Goal: Task Accomplishment & Management: Use online tool/utility

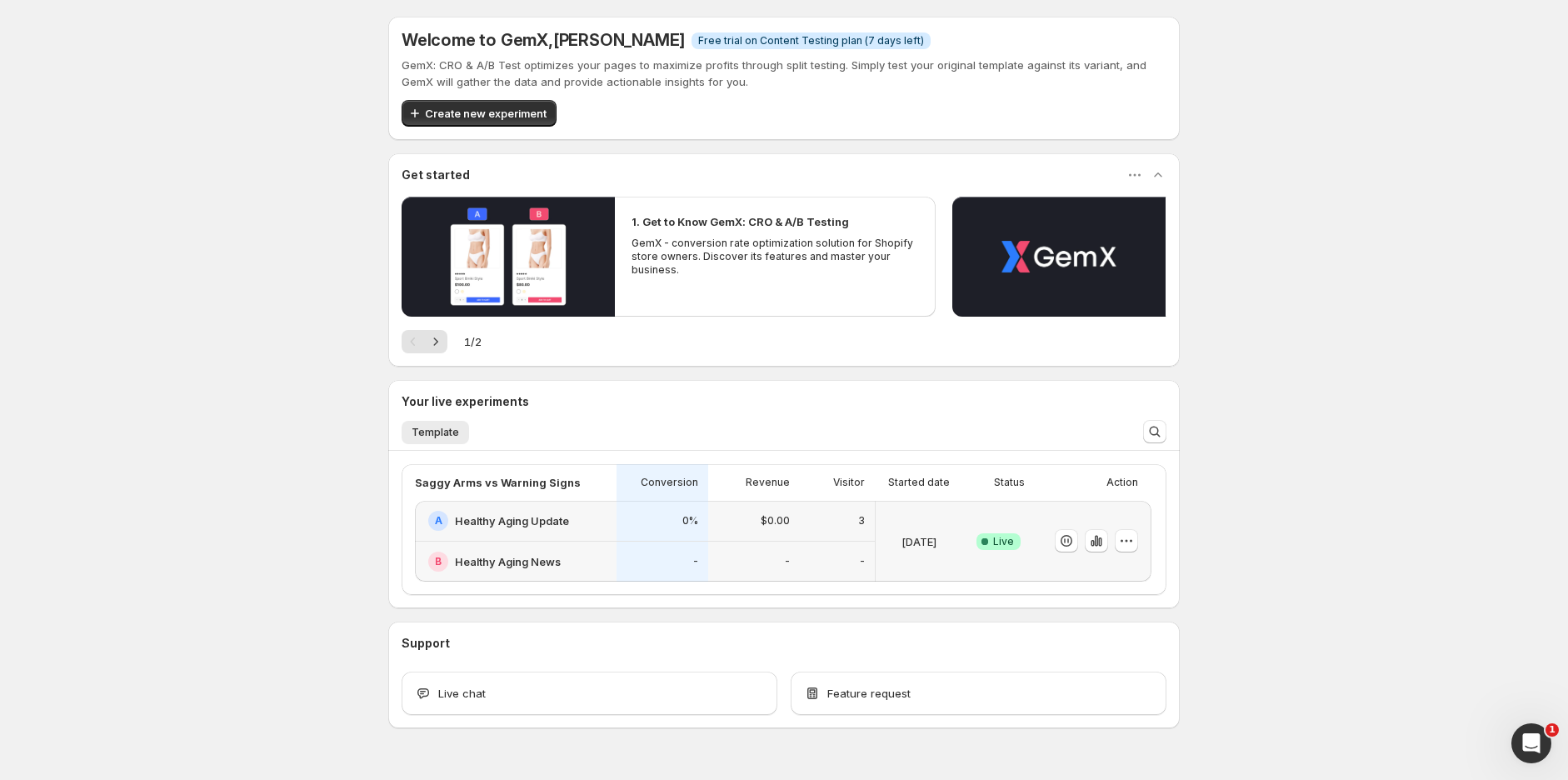
click at [623, 543] on div "-" at bounding box center [662, 562] width 92 height 41
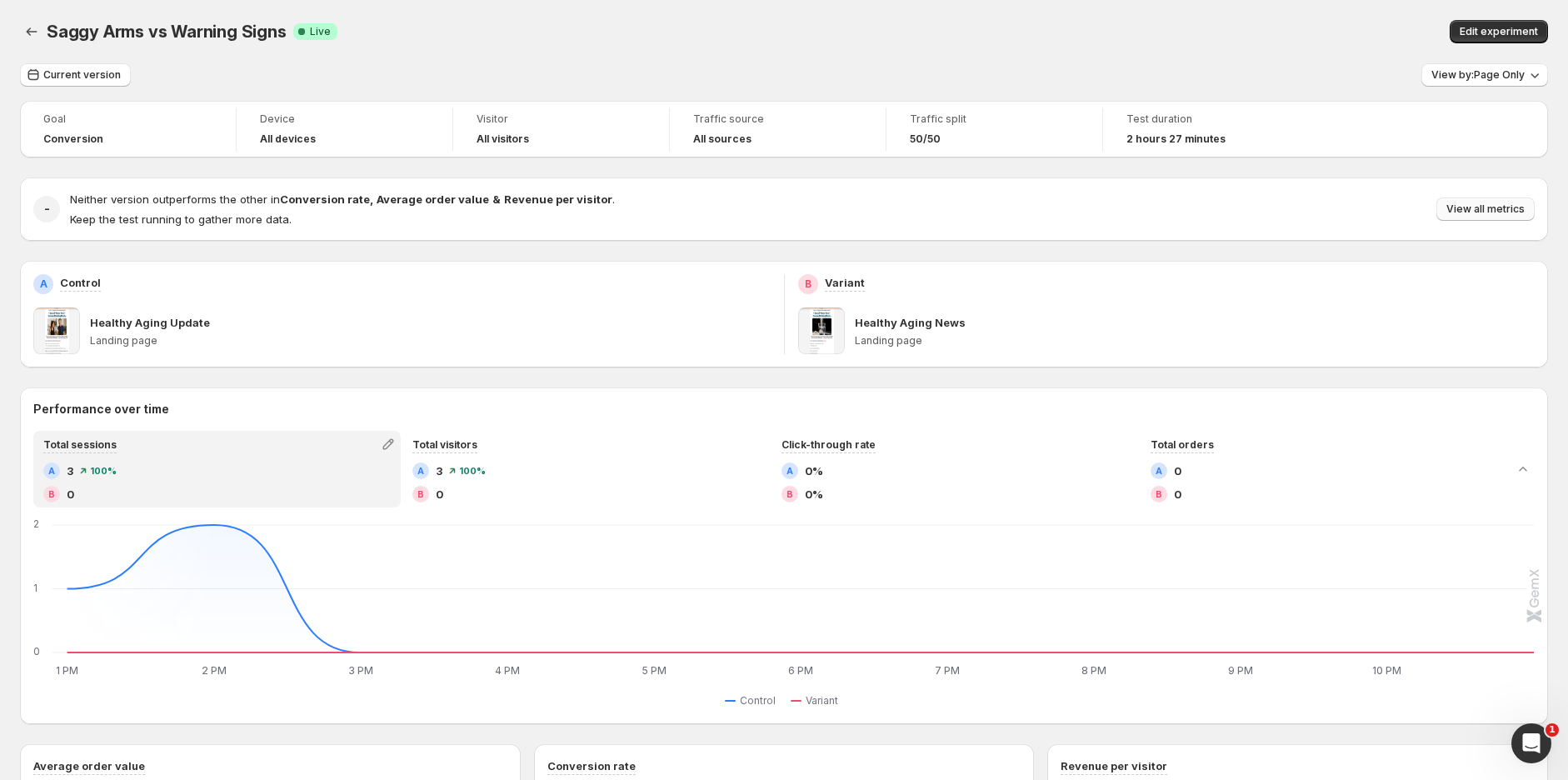
click at [1501, 202] on span "View all metrics" at bounding box center [1486, 209] width 79 height 13
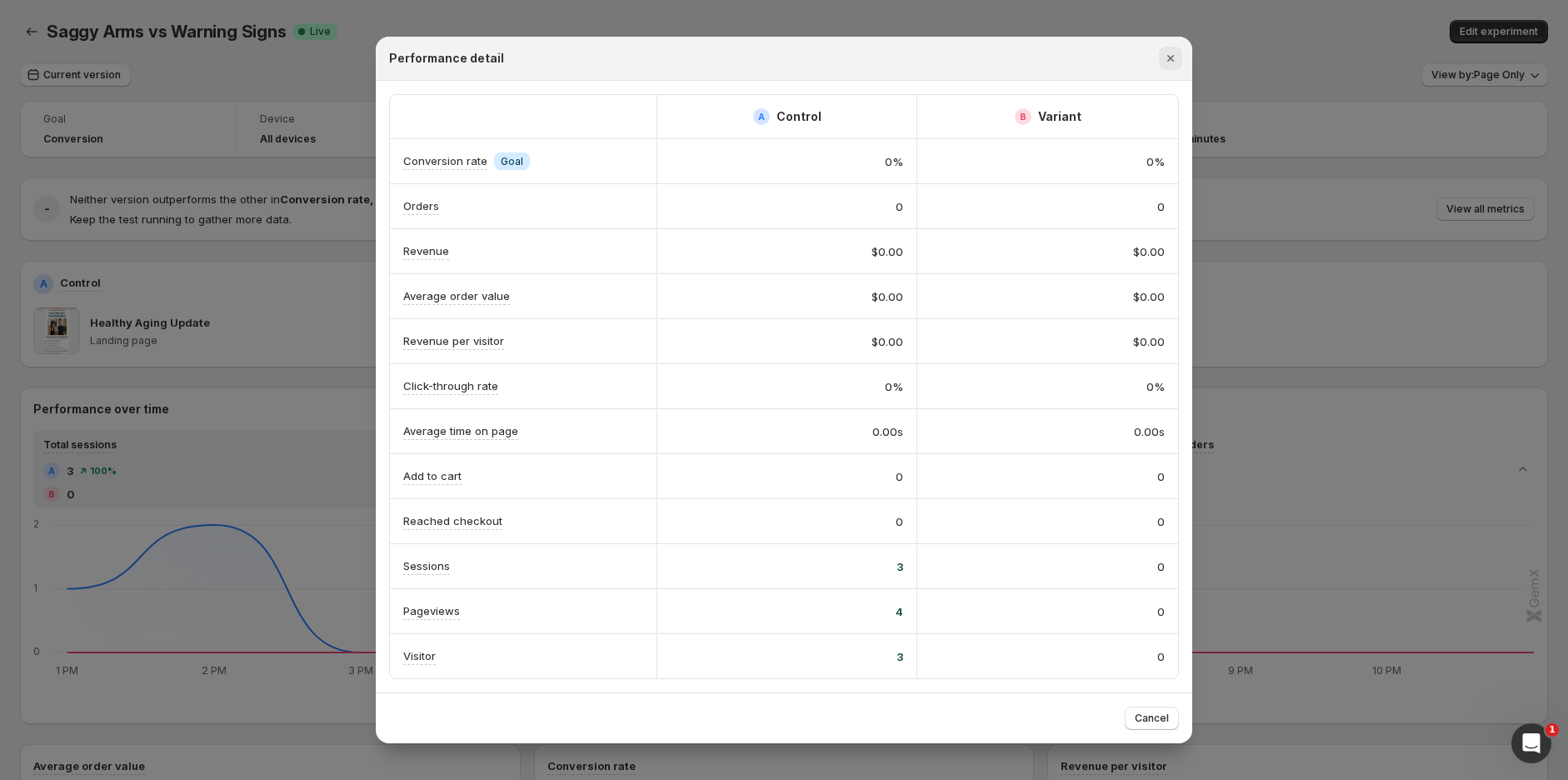
click at [1172, 66] on button "Close" at bounding box center [1170, 58] width 23 height 23
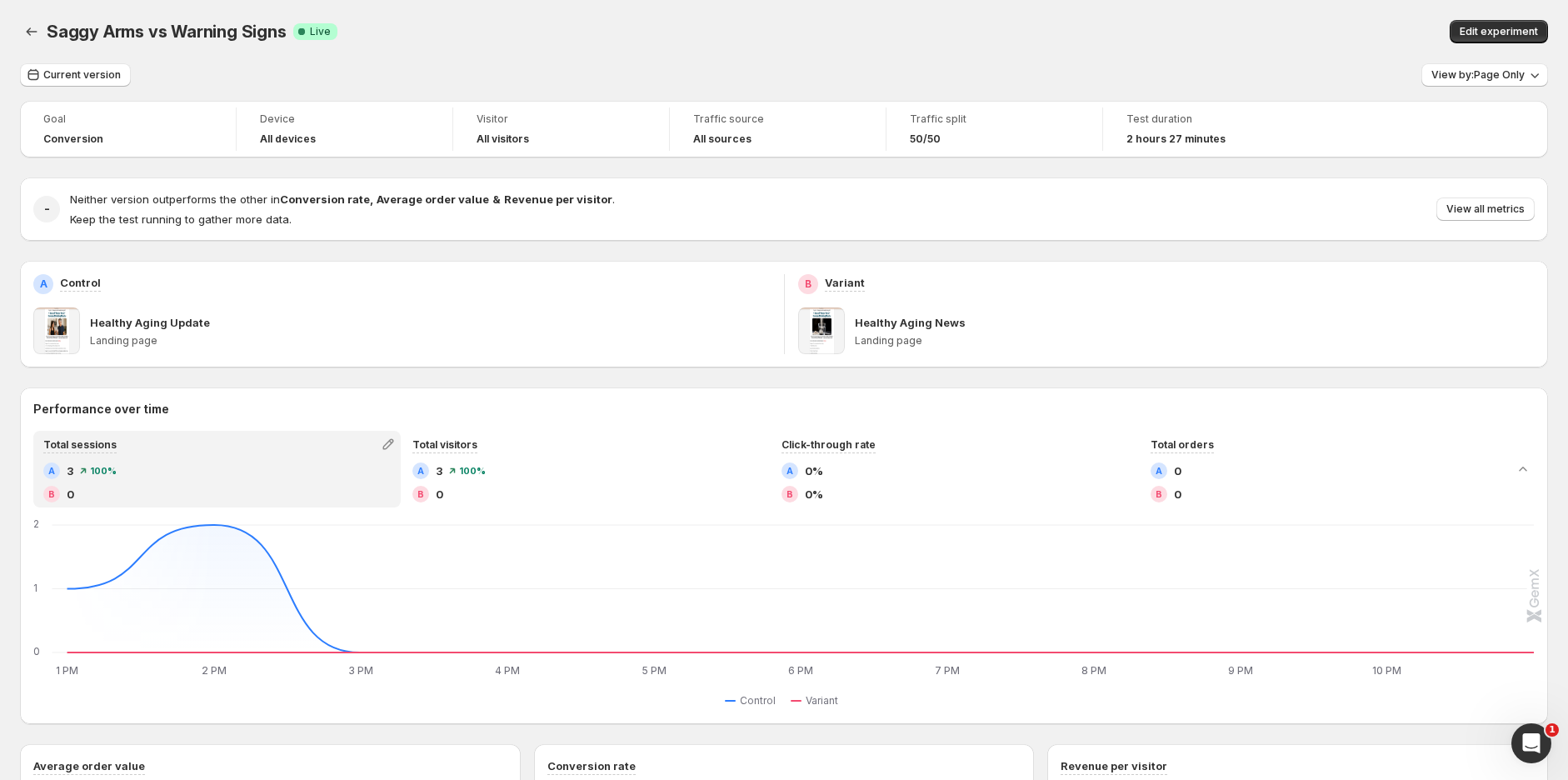
click at [838, 4] on div "Saggy Arms vs Warning Signs. This page is ready Saggy Arms vs Warning Signs Suc…" at bounding box center [784, 32] width 1528 height 64
click at [1463, 72] on span "View by: Page Only" at bounding box center [1478, 75] width 94 height 13
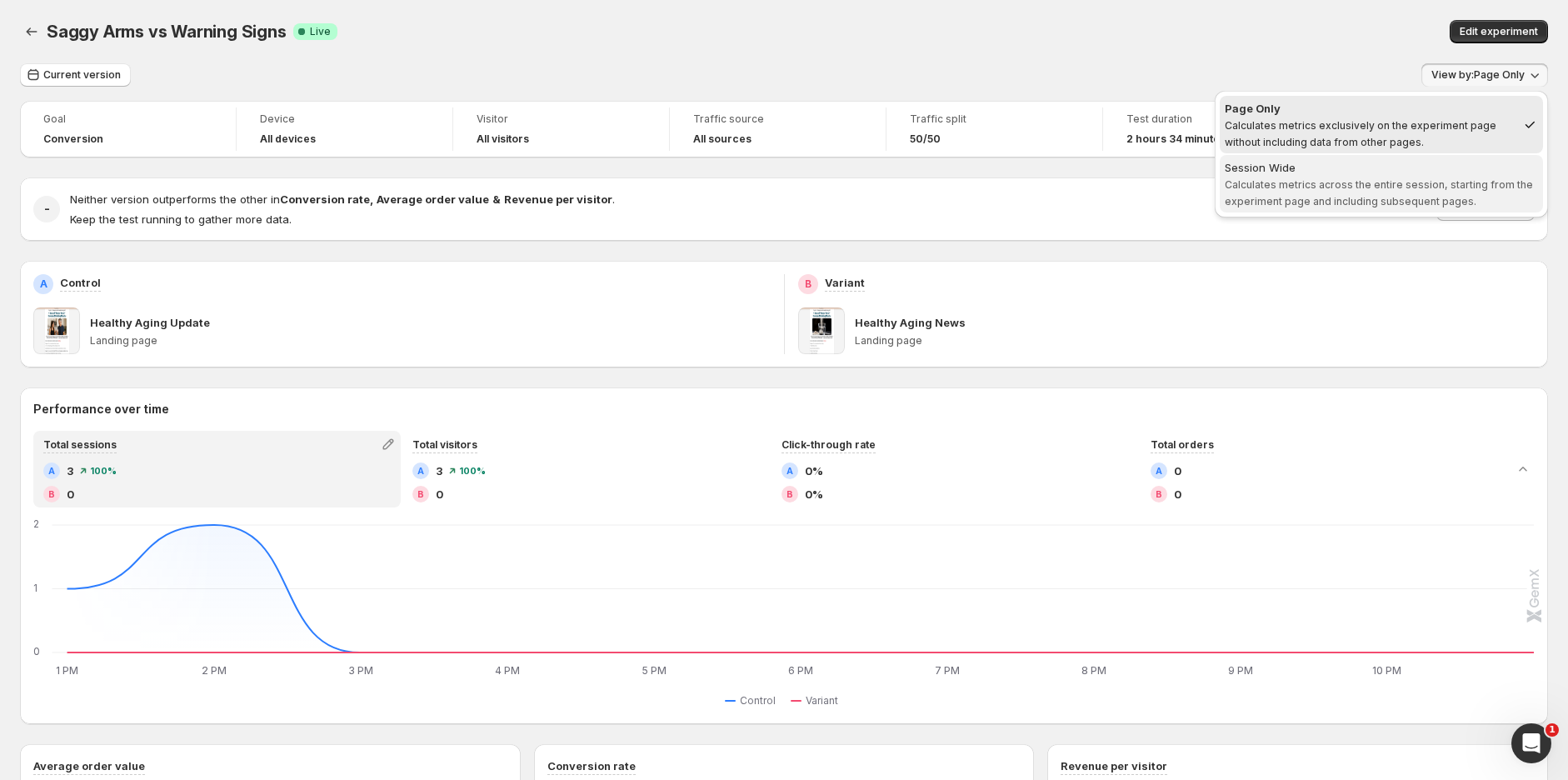
click at [1241, 209] on button "Session Wide Calculates metrics across the entire session, starting from the ex…" at bounding box center [1381, 183] width 324 height 57
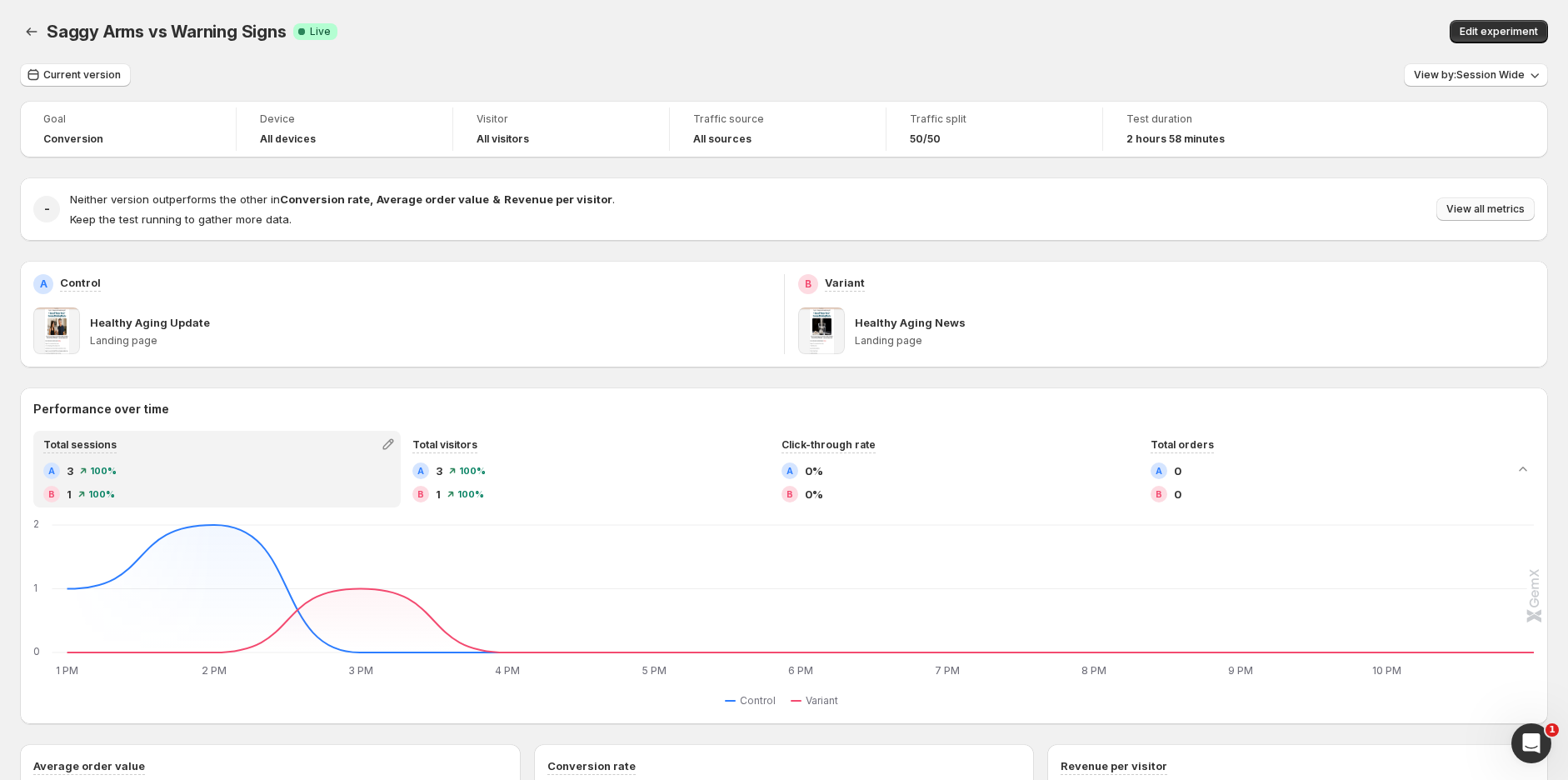
click at [1501, 210] on span "View all metrics" at bounding box center [1486, 209] width 79 height 13
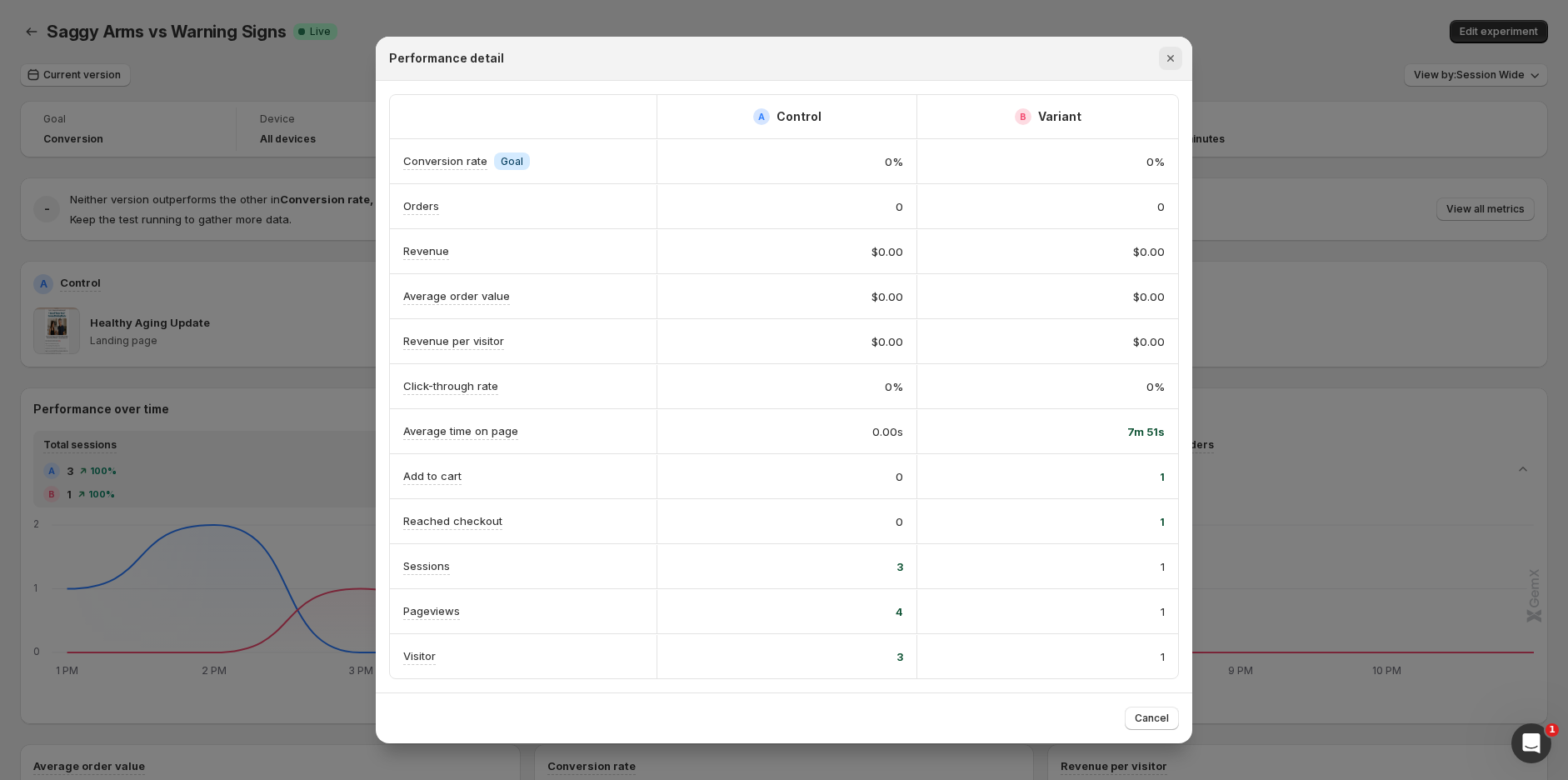
click at [1177, 50] on icon "Close" at bounding box center [1171, 58] width 17 height 17
